Goal: Task Accomplishment & Management: Use online tool/utility

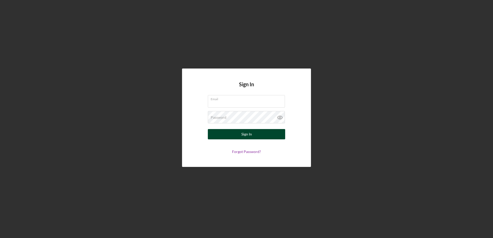
type input "[EMAIL_ADDRESS][DOMAIN_NAME]"
click at [246, 135] on div "Sign In" at bounding box center [247, 134] width 11 height 10
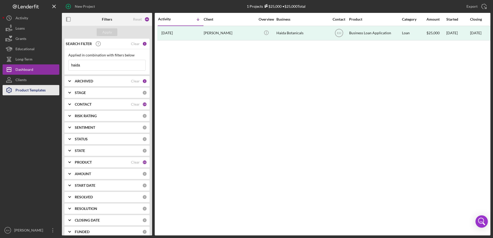
click at [21, 90] on div "Product Templates" at bounding box center [30, 91] width 30 height 12
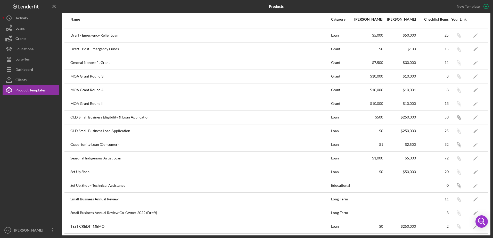
scroll to position [107, 0]
click at [127, 145] on div "Opportunity Loan (Consumer)" at bounding box center [200, 144] width 260 height 13
click at [474, 143] on polygon "button" at bounding box center [476, 145] width 4 height 4
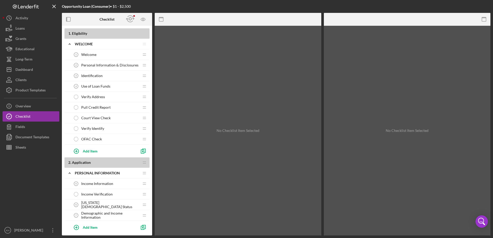
click at [104, 194] on span "Income Verification" at bounding box center [96, 195] width 31 height 4
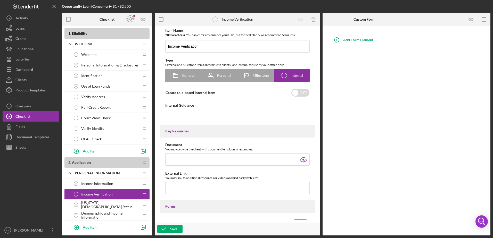
type textarea "<div> <p data-start="126" data-end="314">If the applicant's credit score is les…"
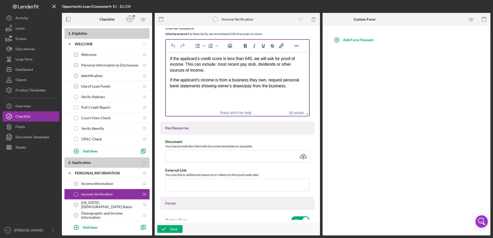
scroll to position [52, 0]
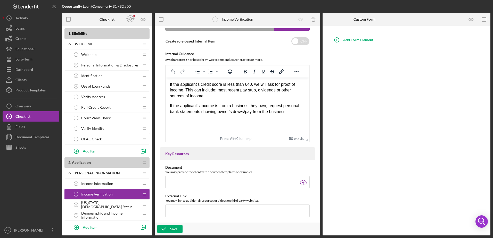
drag, startPoint x: 270, startPoint y: 112, endPoint x: 166, endPoint y: 85, distance: 108.4
click at [166, 85] on html "If the applicant's credit score is less than 640, we will ask for proof of inco…" at bounding box center [237, 98] width 143 height 41
click at [196, 97] on p "If the applicant's credit score is less than 640, we will ask for proof of inco…" at bounding box center [237, 90] width 135 height 17
drag, startPoint x: 199, startPoint y: 98, endPoint x: 160, endPoint y: 83, distance: 41.7
click at [166, 83] on html "If the applicant's credit score is less than 640, we will ask for proof of inco…" at bounding box center [237, 98] width 143 height 41
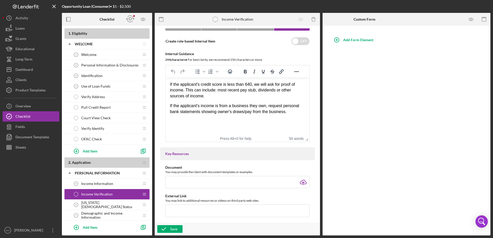
click at [275, 117] on html "If the applicant's credit score is less than 640, we will ask for proof of inco…" at bounding box center [237, 98] width 143 height 41
drag, startPoint x: 287, startPoint y: 112, endPoint x: 161, endPoint y: 83, distance: 129.0
click at [166, 83] on html "If the applicant's credit score is less than 640, we will ask for proof of inco…" at bounding box center [237, 98] width 143 height 41
copy div "If the applicant's credit score is less than 640, we will ask for proof of inco…"
click at [120, 206] on div "[US_STATE][DEMOGRAPHIC_DATA] Status 6 [US_STATE][DEMOGRAPHIC_DATA] Status" at bounding box center [105, 205] width 68 height 10
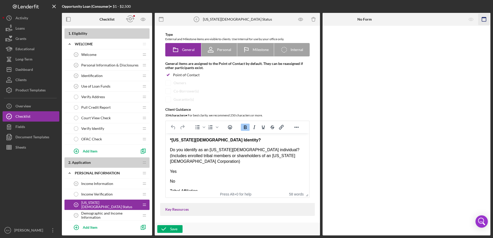
click at [483, 18] on icon "button" at bounding box center [485, 20] width 12 height 12
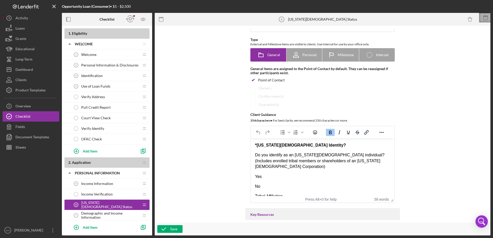
click at [483, 18] on icon at bounding box center [485, 17] width 13 height 13
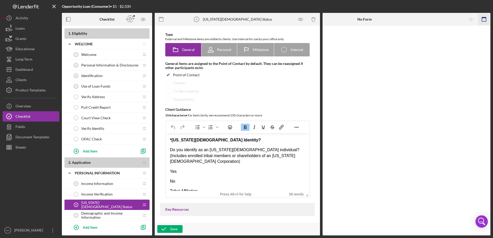
click at [482, 20] on icon "button" at bounding box center [485, 20] width 12 height 12
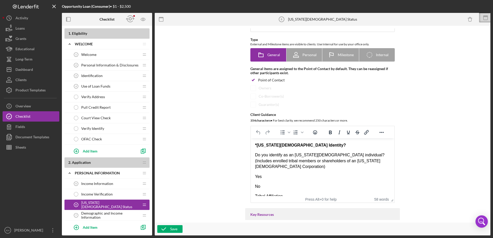
click at [268, 184] on p "No" at bounding box center [322, 187] width 135 height 6
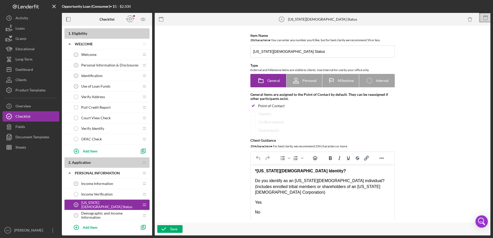
click at [91, 89] on div "Use of Loan Funds 4 Use of Loan Funds" at bounding box center [105, 86] width 68 height 10
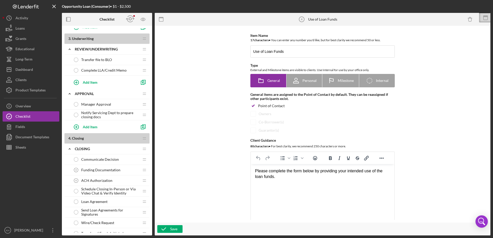
scroll to position [206, 0]
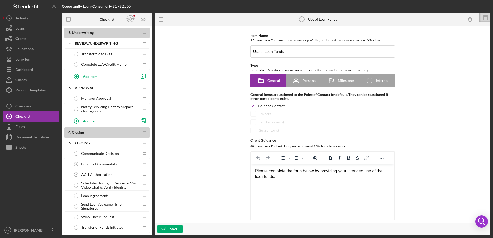
click at [115, 163] on span "Funding Documentation" at bounding box center [100, 164] width 39 height 4
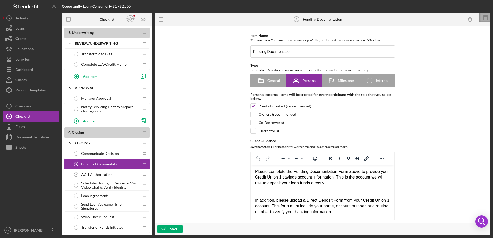
click at [483, 20] on icon at bounding box center [485, 17] width 13 height 13
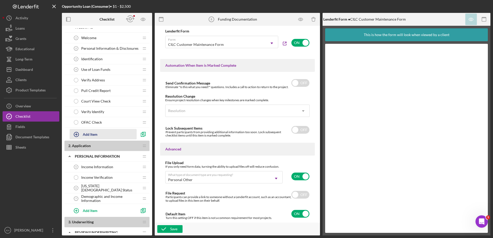
scroll to position [26, 0]
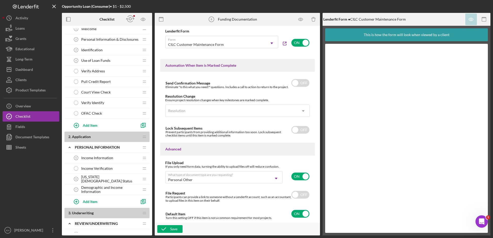
click at [100, 157] on span "Income Information" at bounding box center [97, 158] width 32 height 4
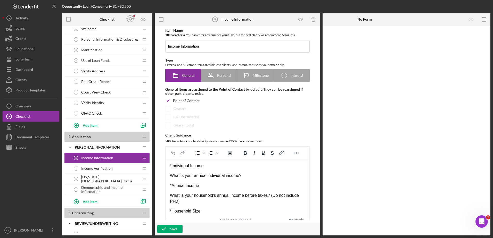
click at [91, 178] on span "[US_STATE][DEMOGRAPHIC_DATA] Status" at bounding box center [110, 179] width 58 height 8
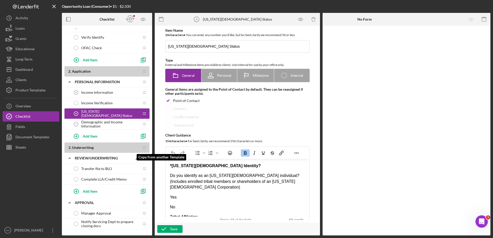
scroll to position [103, 0]
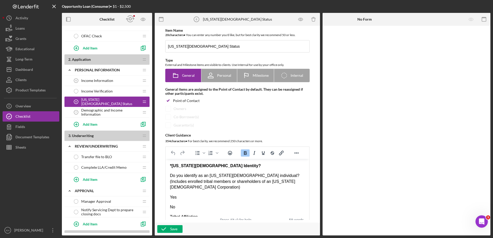
click at [108, 158] on span "Transfer file to BLO" at bounding box center [96, 157] width 31 height 4
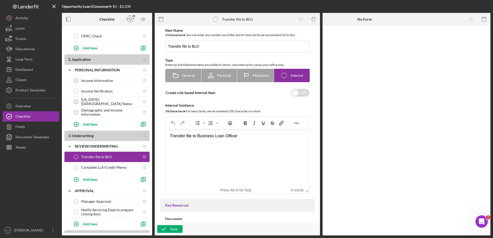
click at [111, 166] on span "Complete LLA/Credit Memo" at bounding box center [103, 168] width 45 height 4
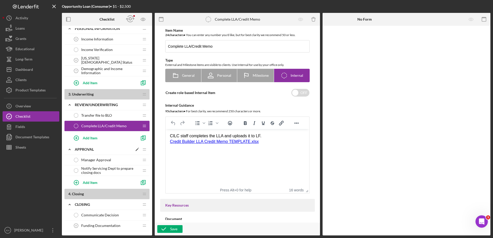
scroll to position [181, 0]
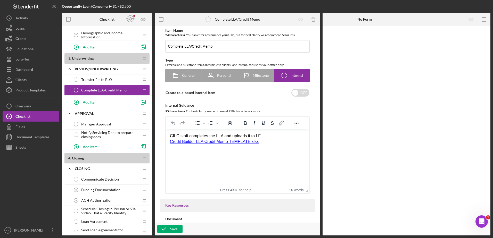
click at [91, 125] on span "Manager Approval" at bounding box center [96, 124] width 30 height 4
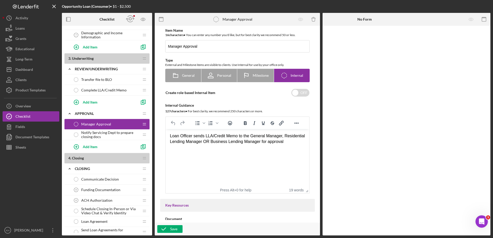
click at [97, 134] on span "Notify Servicing Dept to prepare closing docs" at bounding box center [110, 135] width 58 height 8
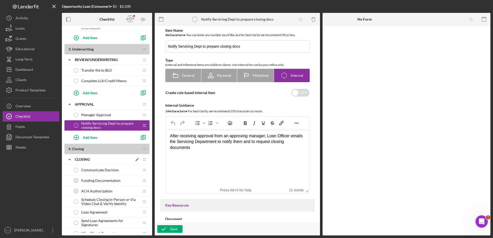
scroll to position [206, 0]
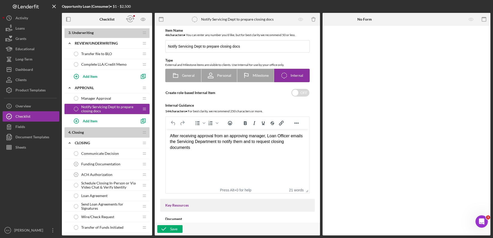
click at [98, 153] on span "Communicate Decision" at bounding box center [100, 154] width 38 height 4
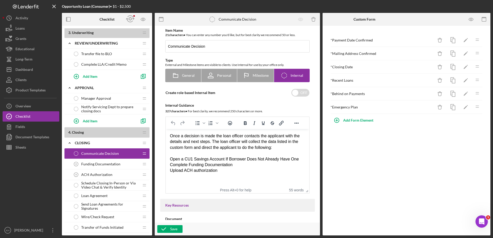
click at [109, 167] on div "Funding Documentation 8 Funding Documentation" at bounding box center [105, 164] width 68 height 10
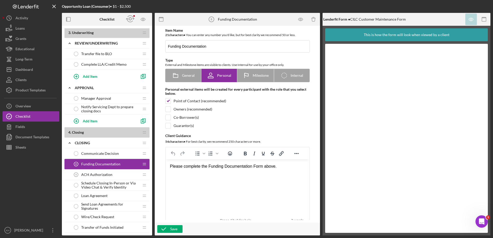
click at [112, 174] on div "ACH Authorization 9 ACH Authorization" at bounding box center [105, 175] width 68 height 10
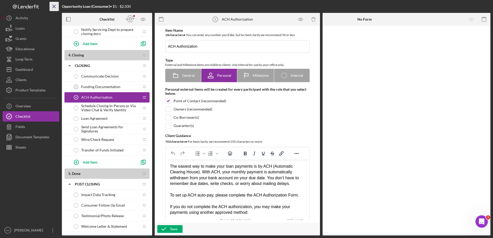
click at [52, 5] on icon "Icon/Menu Close" at bounding box center [55, 7] width 12 height 12
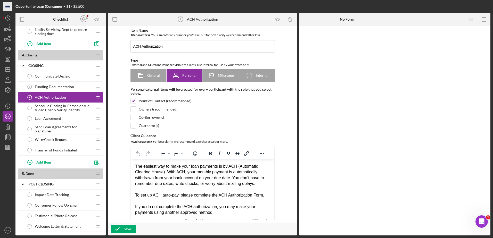
click at [5, 7] on icon "Icon/Menu" at bounding box center [8, 7] width 12 height 12
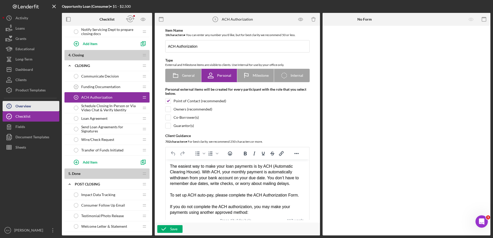
click at [27, 107] on div "Overview" at bounding box center [22, 107] width 15 height 12
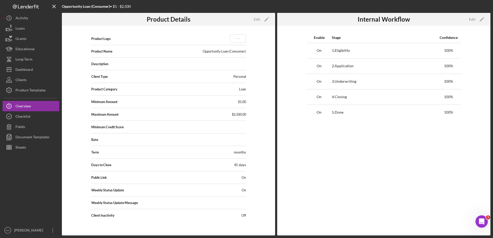
click at [244, 176] on span "On" at bounding box center [244, 178] width 4 height 4
click at [269, 18] on icon "Icon/Edit" at bounding box center [266, 19] width 13 height 13
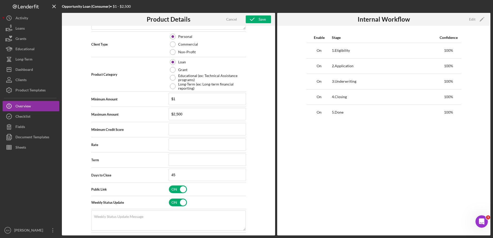
scroll to position [111, 0]
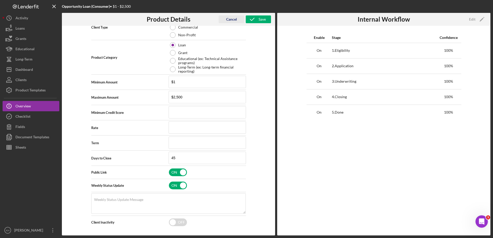
click at [228, 19] on div "Cancel" at bounding box center [231, 19] width 11 height 8
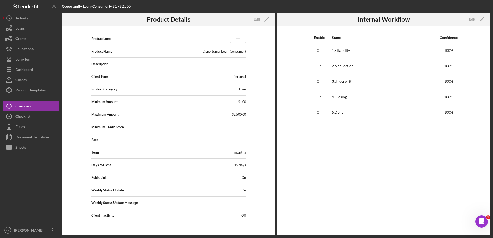
scroll to position [0, 0]
click at [22, 93] on div "Product Templates" at bounding box center [30, 91] width 30 height 12
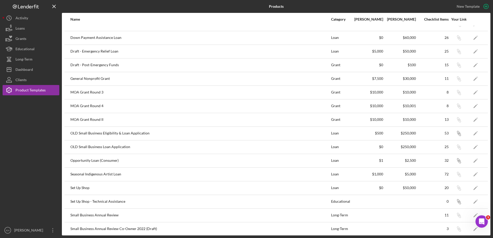
scroll to position [103, 0]
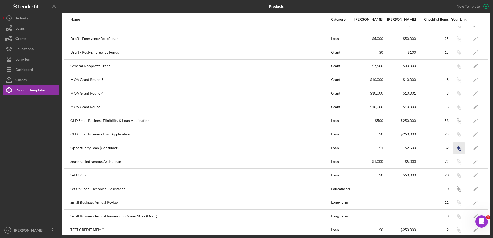
click at [457, 149] on icon "button" at bounding box center [458, 147] width 3 height 3
